Goal: Find contact information: Find contact information

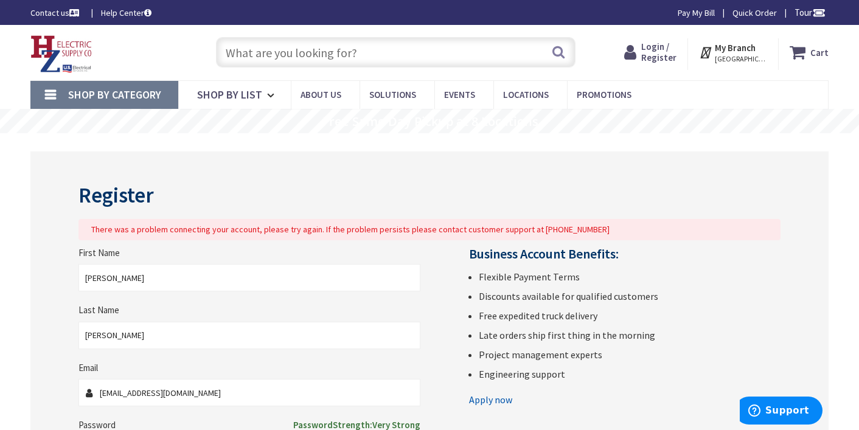
click at [58, 14] on link "Contact us" at bounding box center [55, 13] width 51 height 12
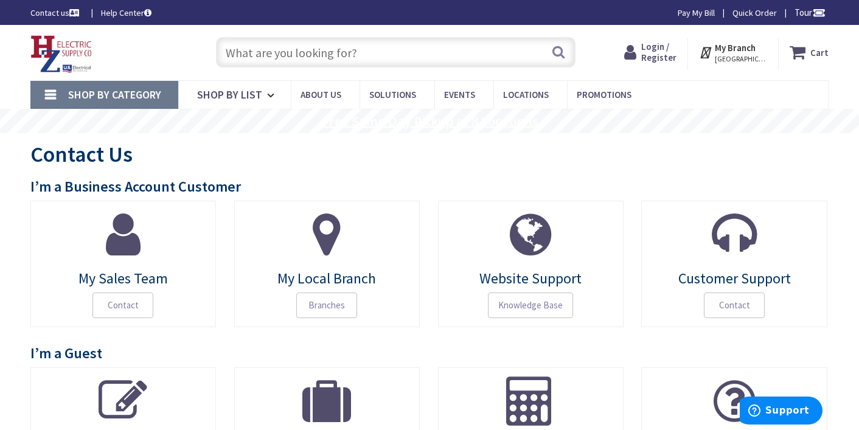
click at [443, 119] on rs-layer "Free Same Day Pickup at 8 Locations" at bounding box center [430, 121] width 216 height 13
click at [471, 123] on rs-layer "Free Same Day Pickup at 8 Locations" at bounding box center [430, 121] width 216 height 13
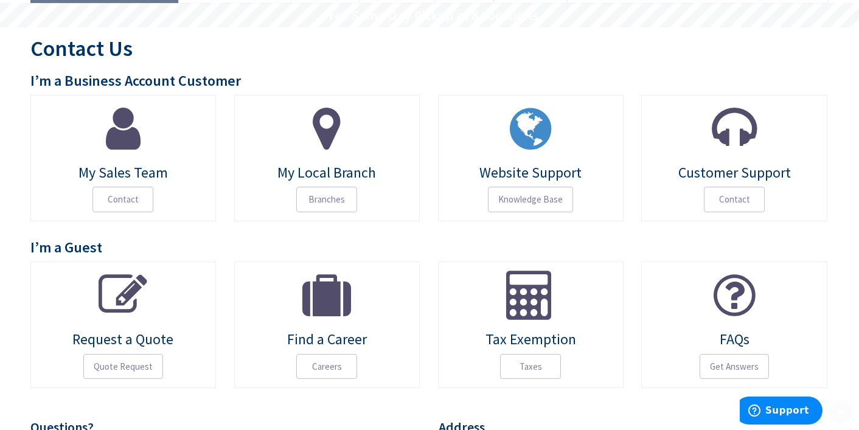
scroll to position [157, 0]
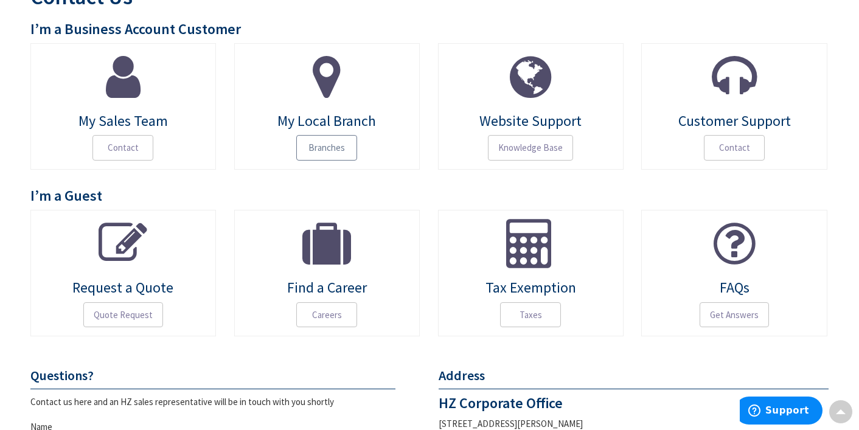
click at [328, 148] on span "Branches" at bounding box center [326, 148] width 61 height 26
click at [320, 148] on span "Branches" at bounding box center [326, 148] width 61 height 26
